Goal: Information Seeking & Learning: Learn about a topic

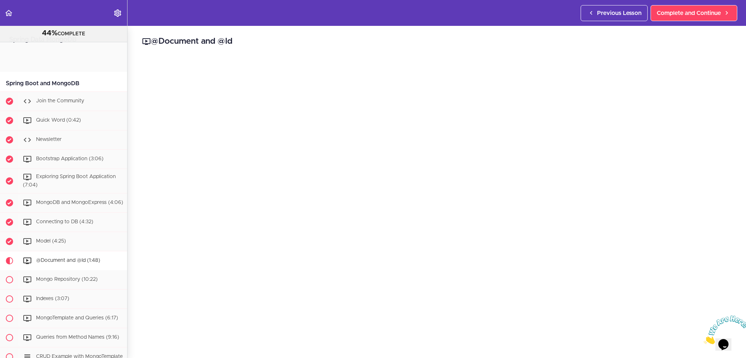
scroll to position [159, 0]
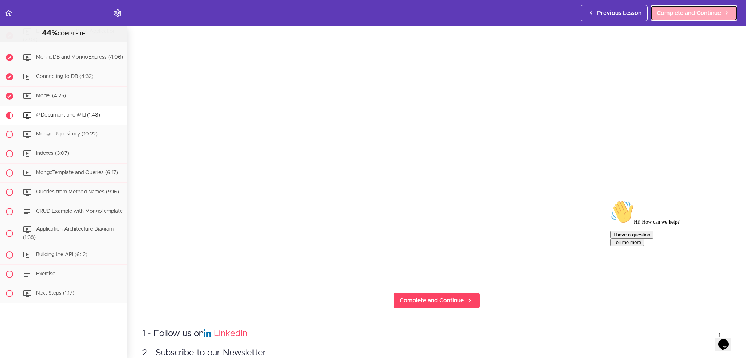
click at [700, 15] on span "Complete and Continue" at bounding box center [689, 13] width 64 height 9
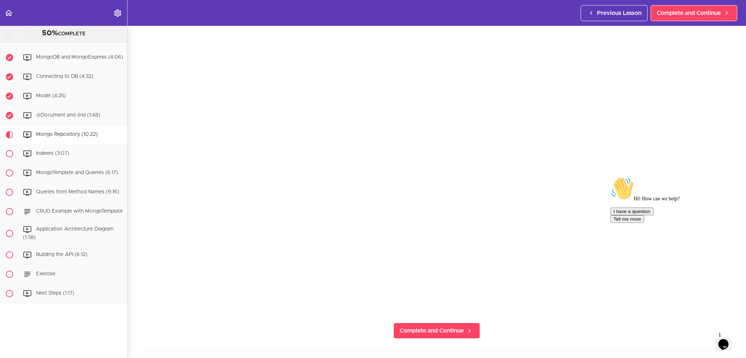
scroll to position [109, 0]
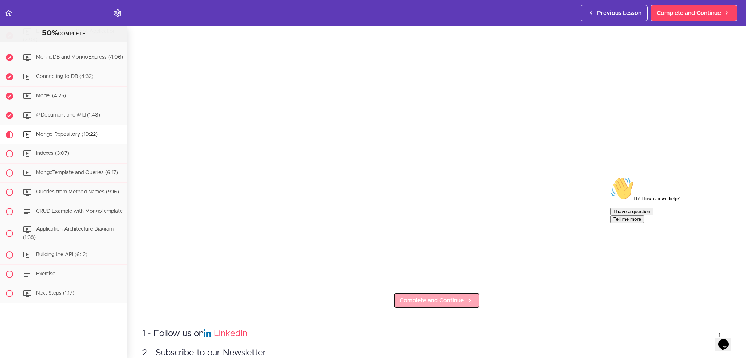
drag, startPoint x: 459, startPoint y: 300, endPoint x: 447, endPoint y: 300, distance: 11.7
click at [459, 300] on span "Complete and Continue" at bounding box center [432, 300] width 64 height 9
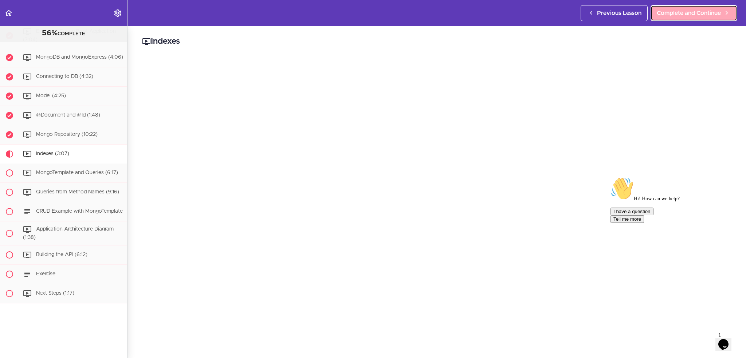
click at [687, 12] on span "Complete and Continue" at bounding box center [689, 13] width 64 height 9
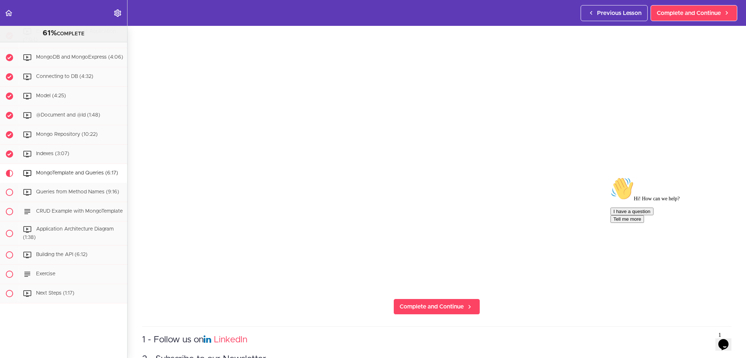
scroll to position [146, 0]
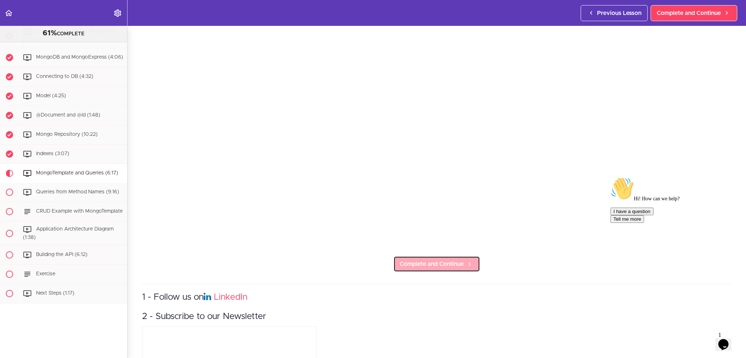
click at [437, 262] on span "Complete and Continue" at bounding box center [432, 264] width 64 height 9
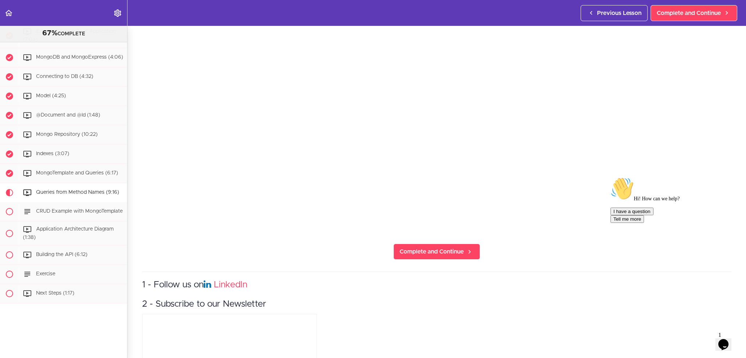
scroll to position [97, 0]
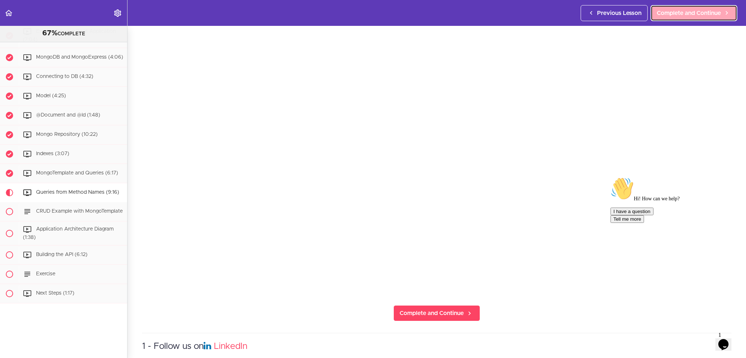
click at [701, 16] on span "Complete and Continue" at bounding box center [689, 13] width 64 height 9
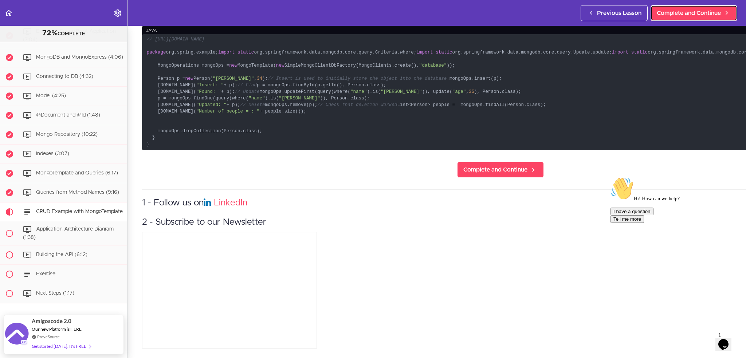
scroll to position [146, 0]
click at [403, 150] on code "// https://docs.spring.io/spring-data/mongodb/docs/current/reference/html/#mong…" at bounding box center [500, 92] width 717 height 116
click at [464, 174] on span "Complete and Continue" at bounding box center [496, 169] width 64 height 9
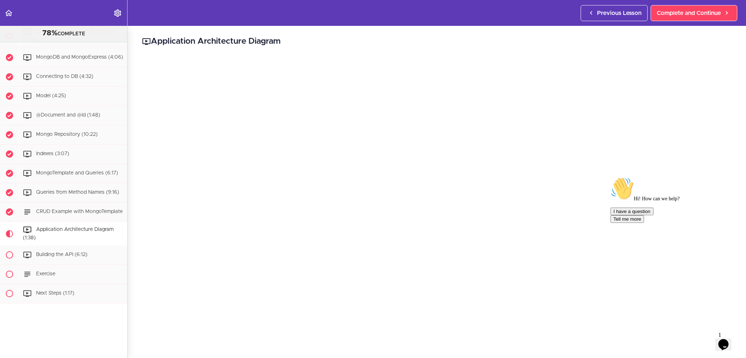
scroll to position [73, 0]
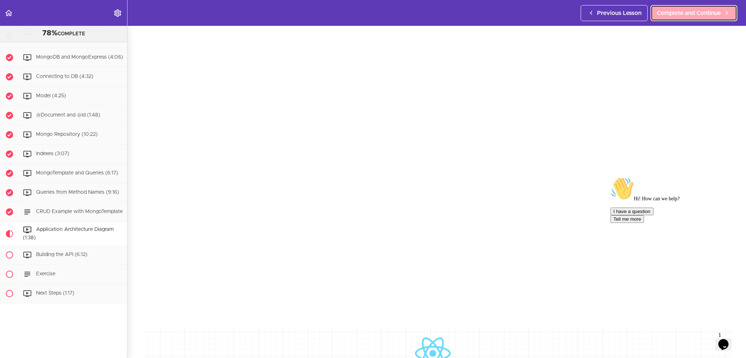
click at [675, 12] on span "Complete and Continue" at bounding box center [689, 13] width 64 height 9
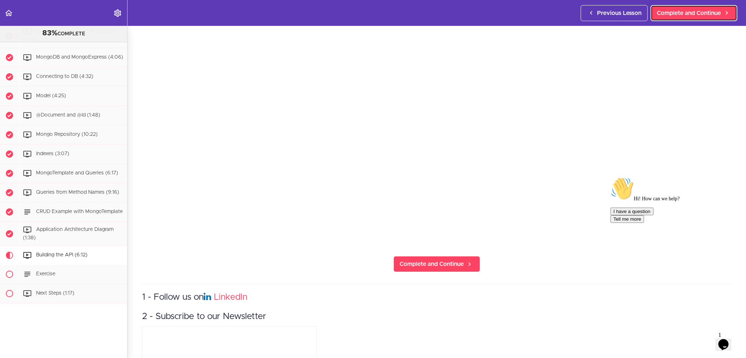
scroll to position [36, 0]
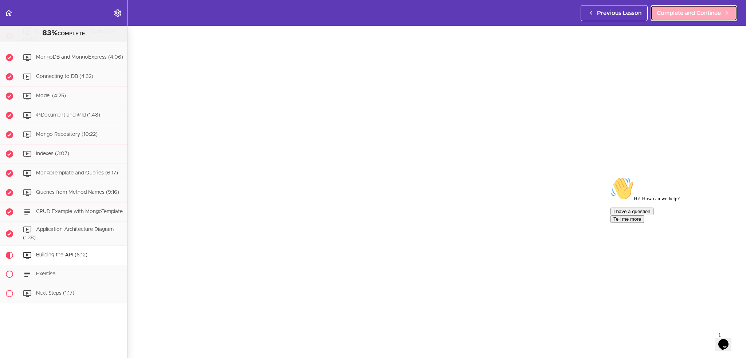
click at [685, 14] on span "Complete and Continue" at bounding box center [689, 13] width 64 height 9
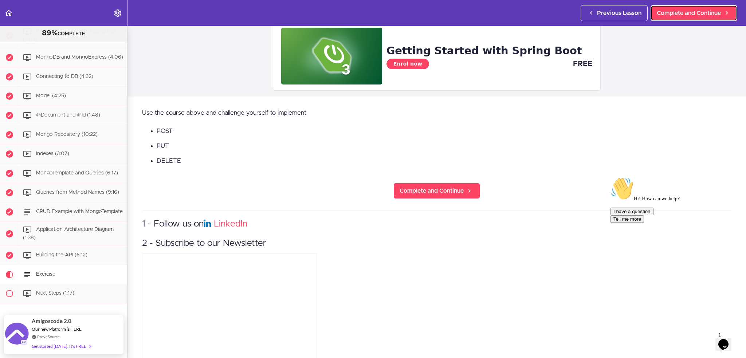
scroll to position [69, 0]
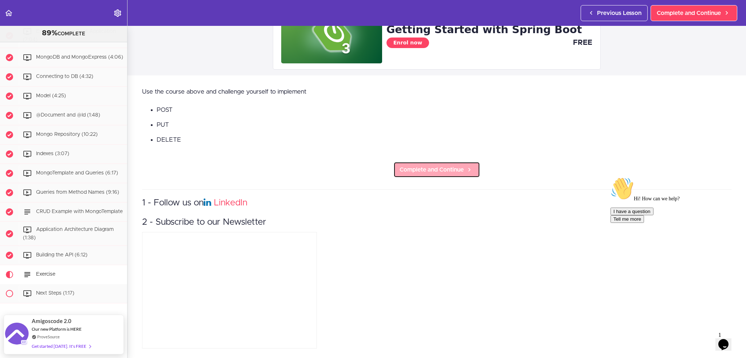
click at [455, 168] on span "Complete and Continue" at bounding box center [432, 169] width 64 height 9
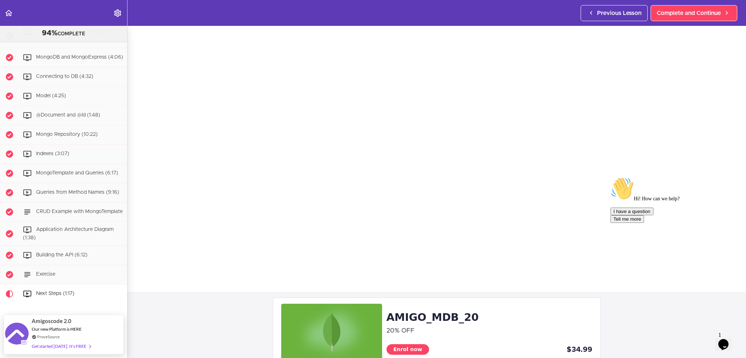
scroll to position [36, 0]
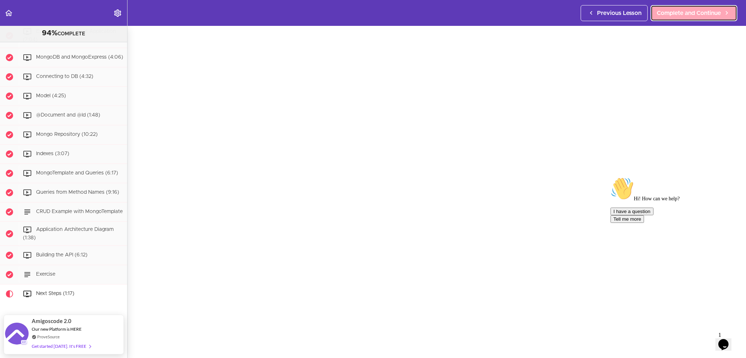
click at [685, 12] on span "Complete and Continue" at bounding box center [689, 13] width 64 height 9
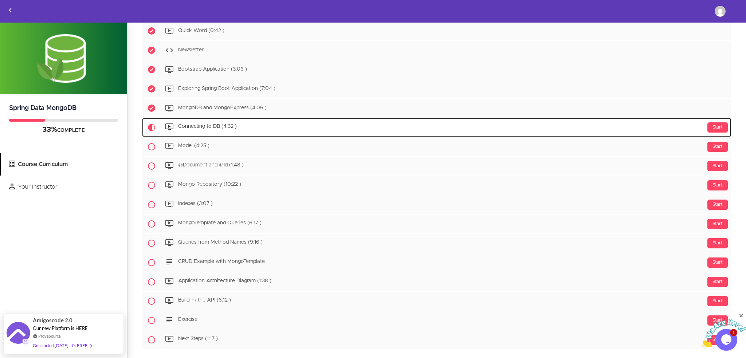
click at [223, 126] on span "Connecting to DB (4:32 )" at bounding box center [207, 126] width 59 height 5
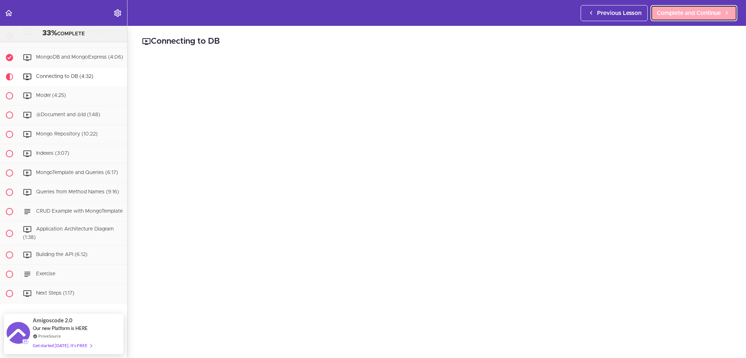
click at [687, 13] on span "Complete and Continue" at bounding box center [689, 13] width 64 height 9
click at [679, 17] on link "Complete and Continue" at bounding box center [694, 13] width 87 height 16
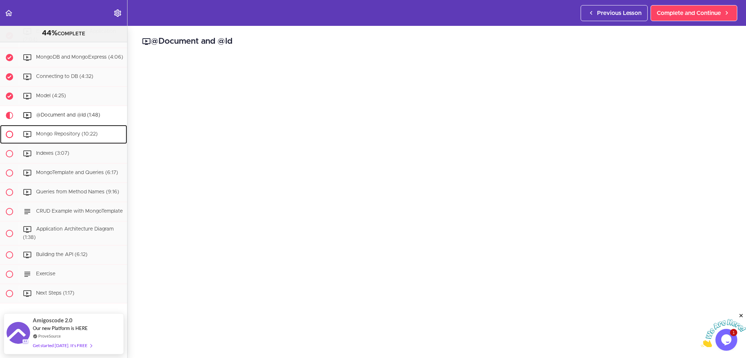
click at [75, 132] on span "Mongo Repository (10:22)" at bounding box center [67, 134] width 62 height 5
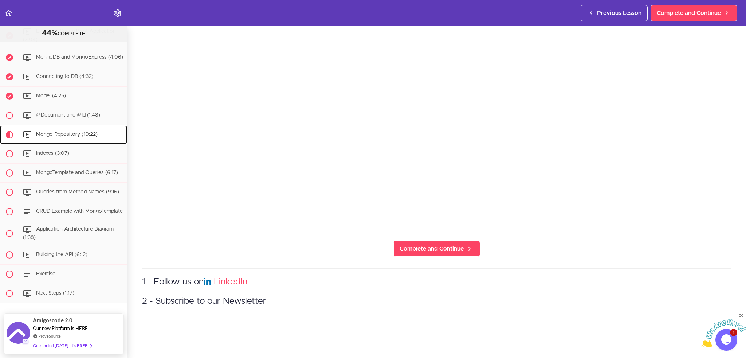
scroll to position [219, 0]
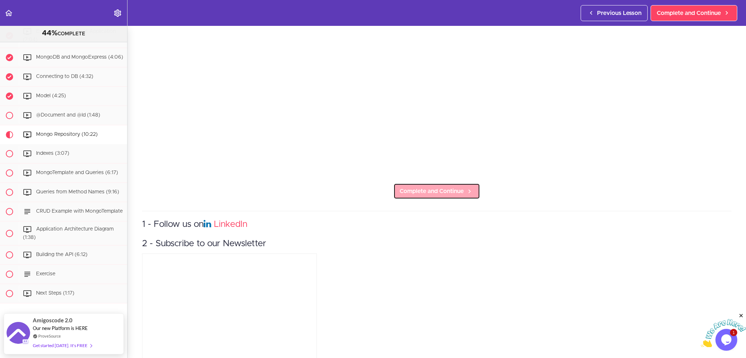
click at [443, 191] on span "Complete and Continue" at bounding box center [432, 191] width 64 height 9
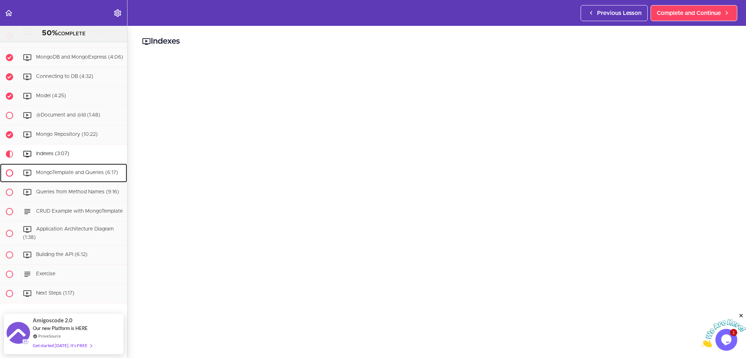
click at [82, 170] on span "MongoTemplate and Queries (6:17)" at bounding box center [77, 172] width 82 height 5
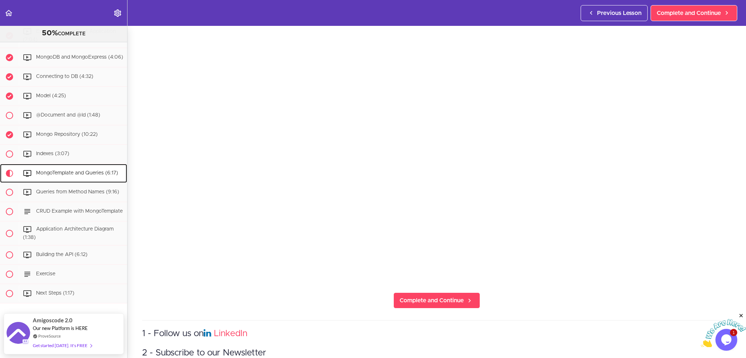
scroll to position [146, 0]
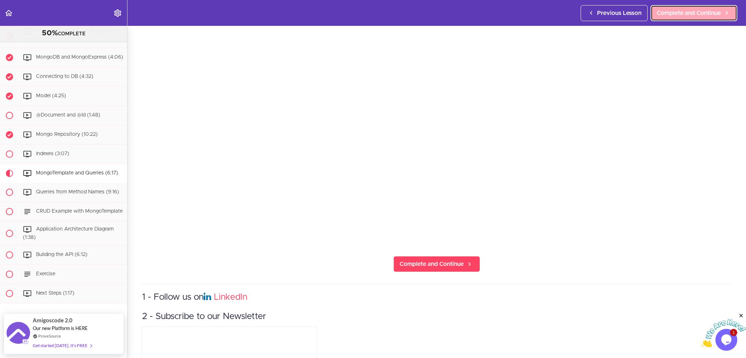
click at [694, 17] on span "Complete and Continue" at bounding box center [689, 13] width 64 height 9
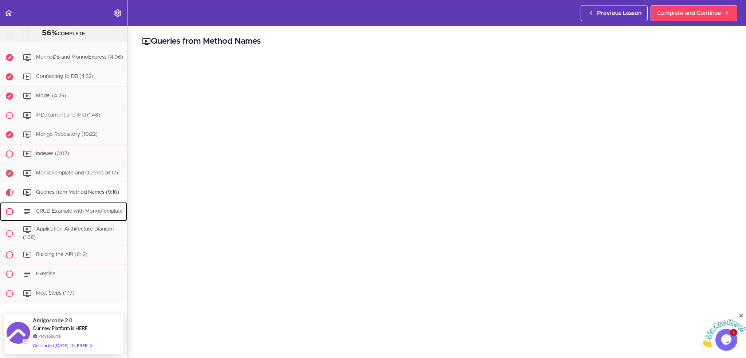
click at [87, 207] on div "CRUD Example with MongoTemplate" at bounding box center [73, 212] width 108 height 16
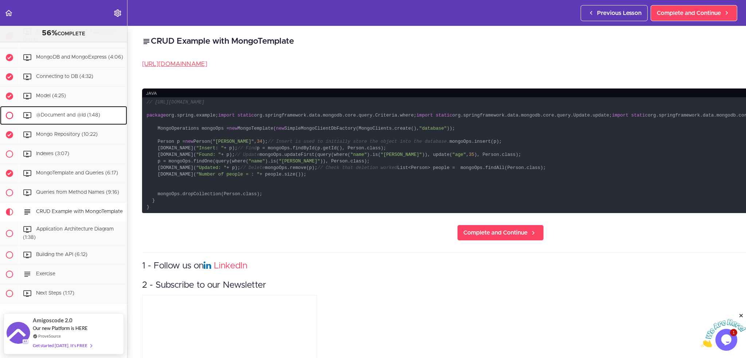
click at [74, 113] on span "@Document and @Id (1:48)" at bounding box center [68, 115] width 64 height 5
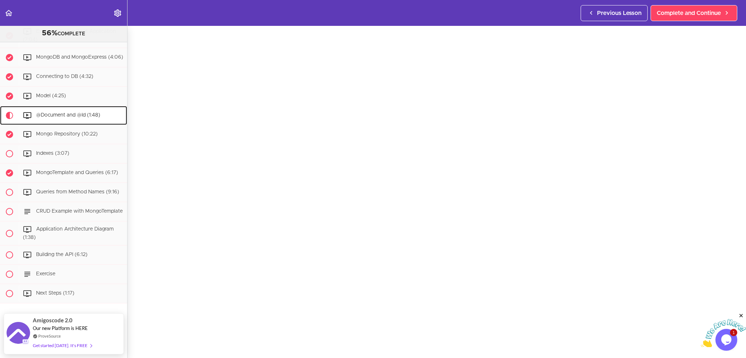
scroll to position [73, 0]
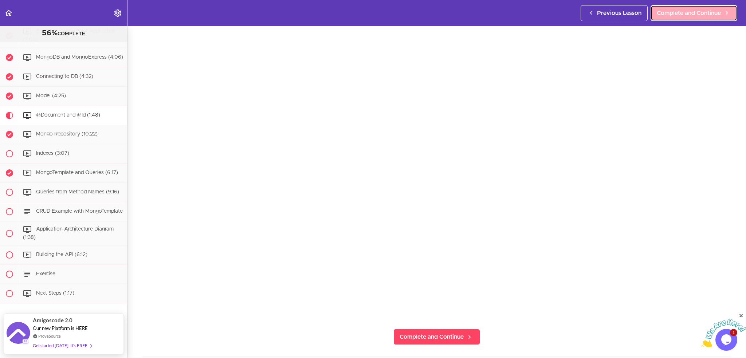
click at [678, 16] on span "Complete and Continue" at bounding box center [689, 13] width 64 height 9
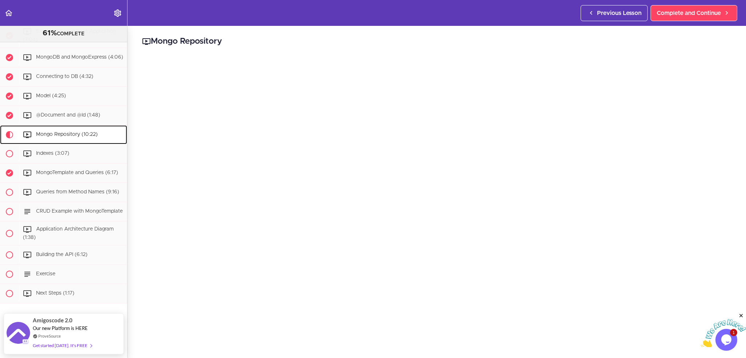
click at [69, 132] on span "Mongo Repository (10:22)" at bounding box center [67, 134] width 62 height 5
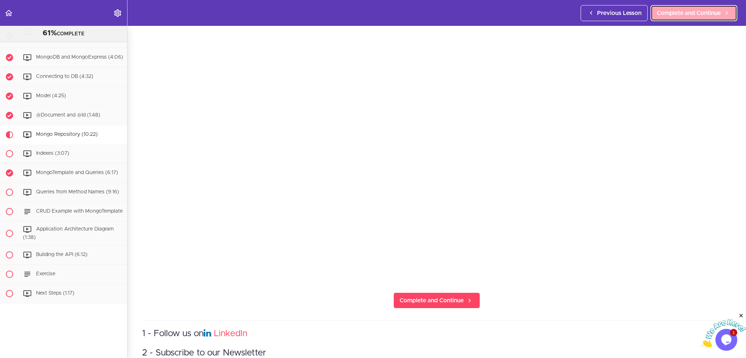
click at [709, 11] on span "Complete and Continue" at bounding box center [689, 13] width 64 height 9
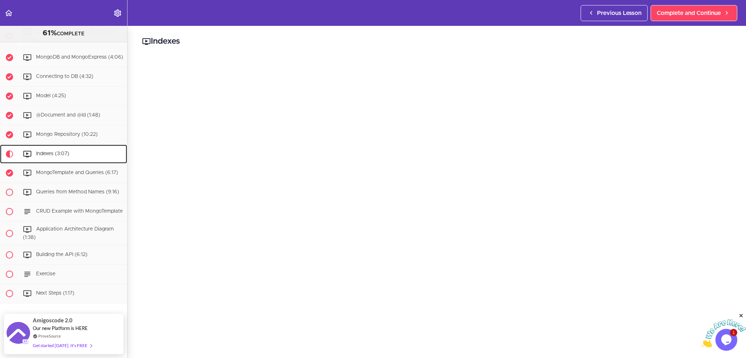
click at [60, 151] on span "Indexes (3:07)" at bounding box center [52, 153] width 33 height 5
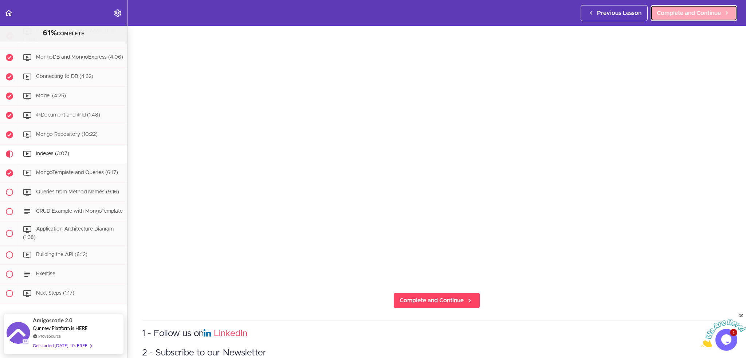
click at [699, 11] on span "Complete and Continue" at bounding box center [689, 13] width 64 height 9
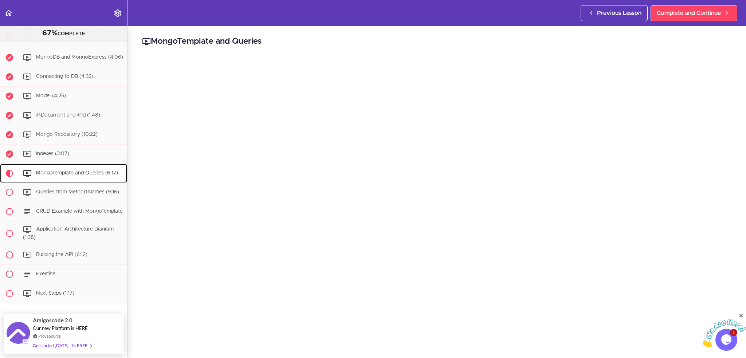
click at [83, 171] on span "MongoTemplate and Queries (6:17)" at bounding box center [77, 173] width 82 height 5
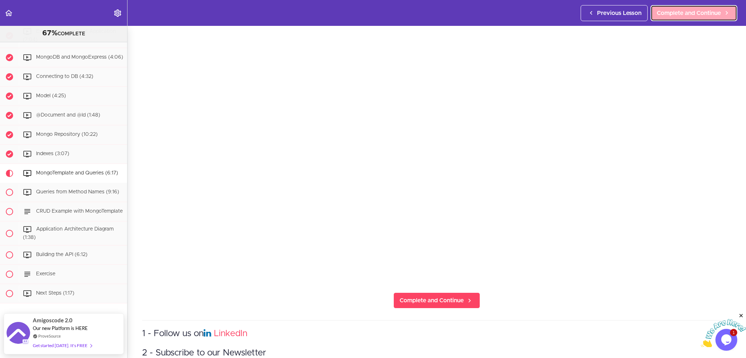
click at [708, 14] on span "Complete and Continue" at bounding box center [689, 13] width 64 height 9
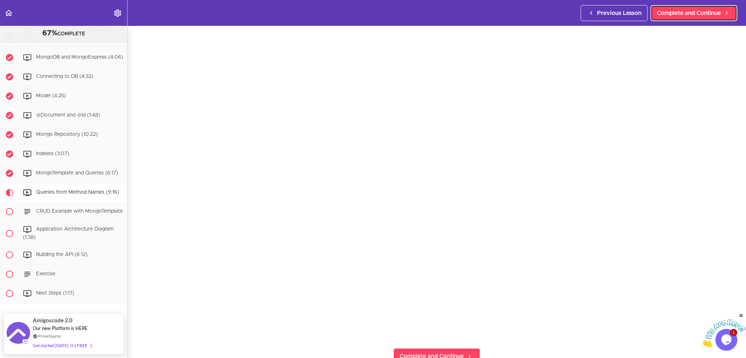
scroll to position [109, 0]
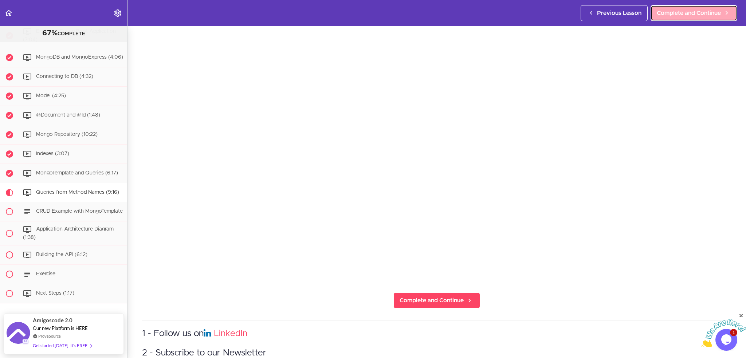
click at [683, 12] on span "Complete and Continue" at bounding box center [689, 13] width 64 height 9
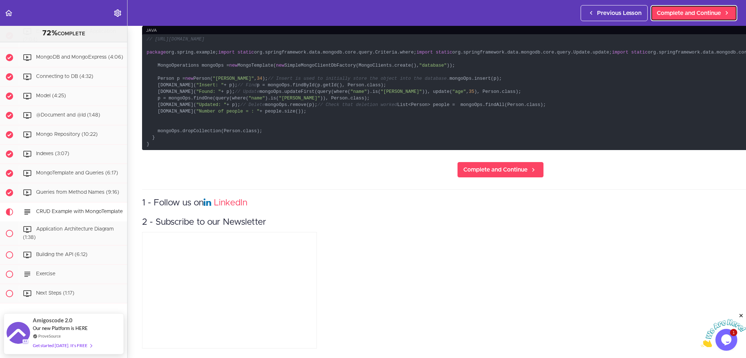
scroll to position [146, 0]
click at [464, 174] on span "Complete and Continue" at bounding box center [496, 169] width 64 height 9
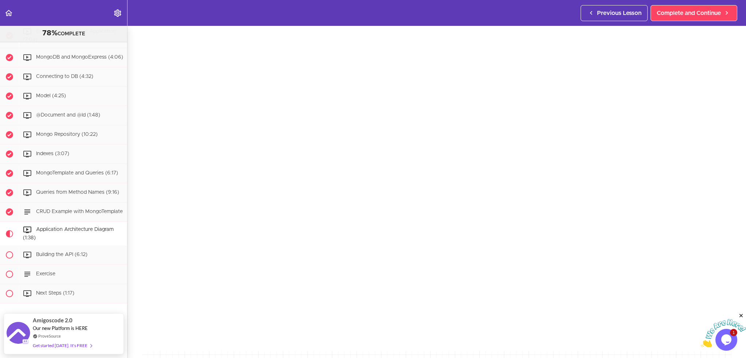
scroll to position [73, 0]
click at [694, 13] on span "Complete and Continue" at bounding box center [689, 13] width 64 height 9
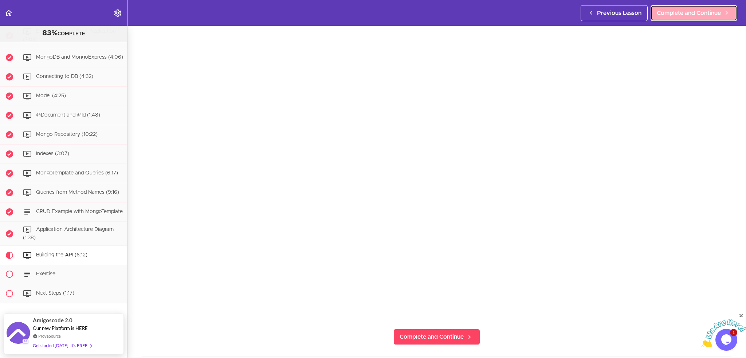
click at [707, 14] on span "Complete and Continue" at bounding box center [689, 13] width 64 height 9
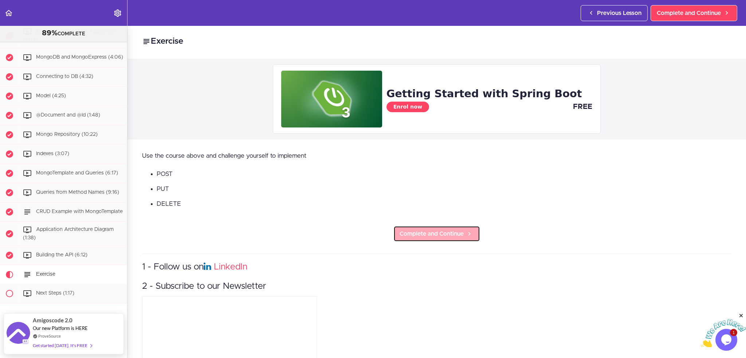
click at [468, 233] on icon at bounding box center [469, 234] width 9 height 8
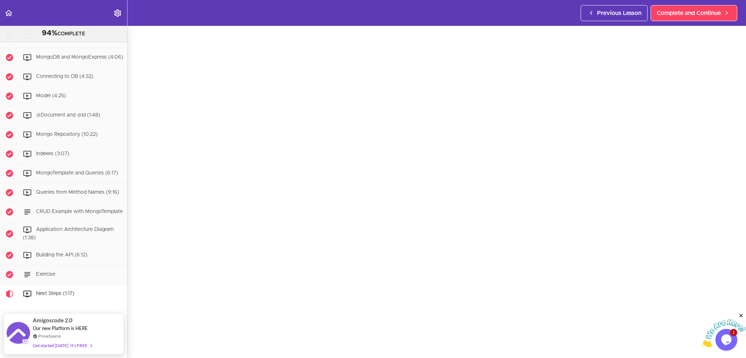
scroll to position [73, 0]
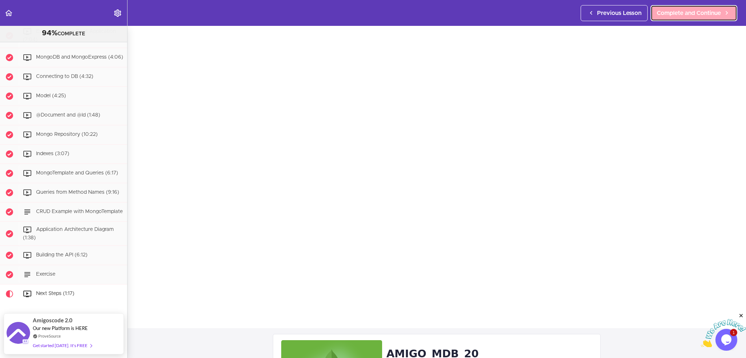
click at [684, 17] on link "Complete and Continue" at bounding box center [694, 13] width 87 height 16
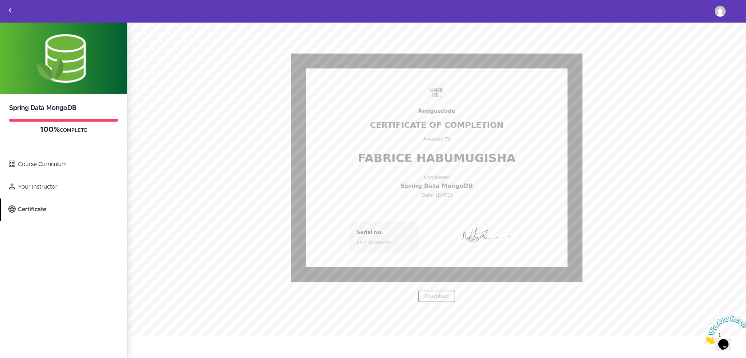
click at [440, 297] on link "Download" at bounding box center [437, 297] width 38 height 12
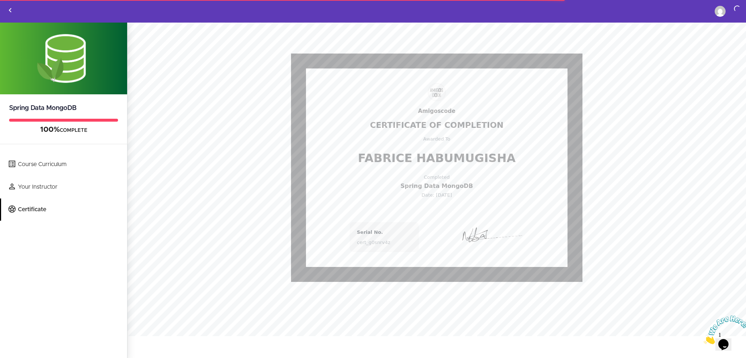
click at [11, 10] on icon "Back to courses" at bounding box center [10, 10] width 9 height 9
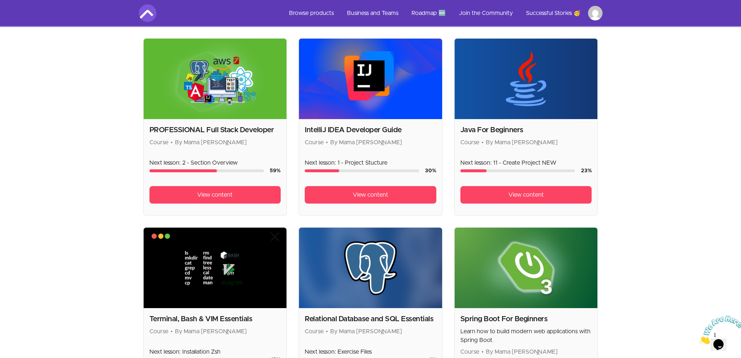
scroll to position [114, 0]
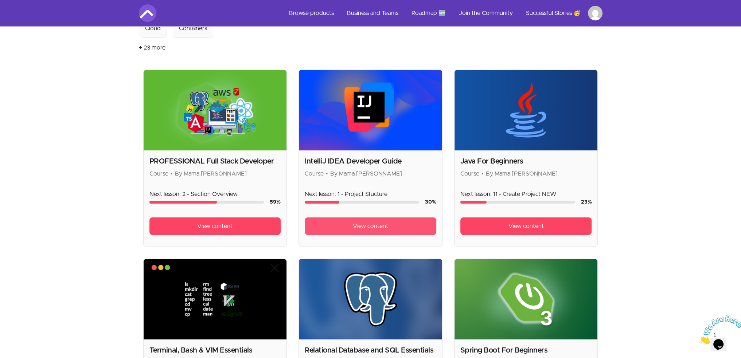
click at [369, 224] on span "View content" at bounding box center [370, 226] width 35 height 9
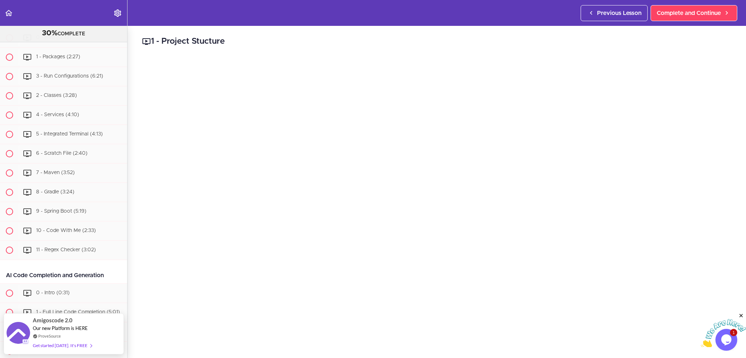
scroll to position [1063, 0]
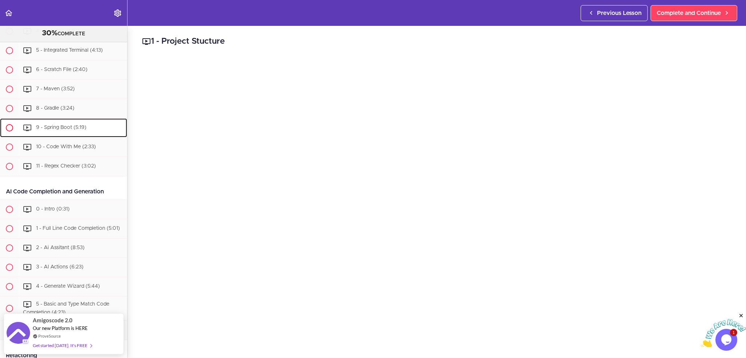
click at [64, 126] on div "9 - Spring Boot (5:19)" at bounding box center [73, 128] width 108 height 16
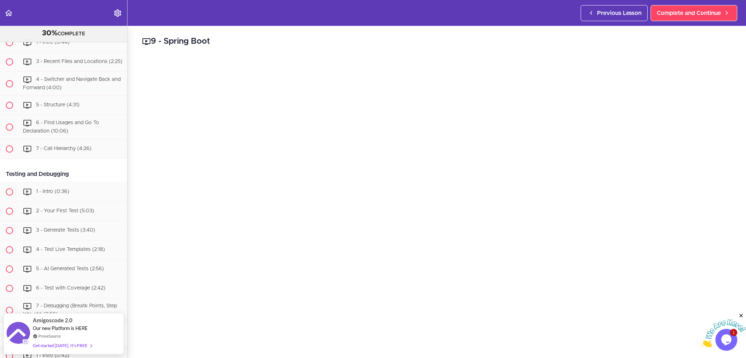
scroll to position [1598, 0]
click at [10, 16] on use "Back to course curriculum" at bounding box center [8, 13] width 7 height 6
